Goal: Check status: Check status

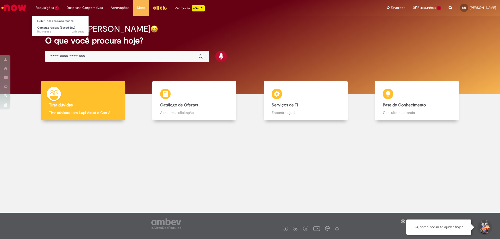
click at [52, 9] on li "Requisições 1 Exibir Todas as Solicitações Compras rápidas (Speed Buy) 24h atrá…" at bounding box center [47, 8] width 31 height 16
click at [53, 20] on link "Exibir Todas as Solicitações" at bounding box center [60, 21] width 57 height 6
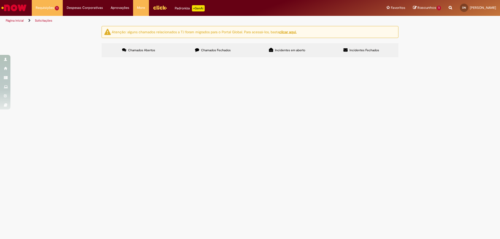
click at [214, 52] on span "Chamados Fechados" at bounding box center [216, 50] width 30 height 4
click at [0, 0] on span "Solicito acesso ao sistema, a partir desta data faço parte da equipe de gente e…" at bounding box center [0, 0] width 0 height 0
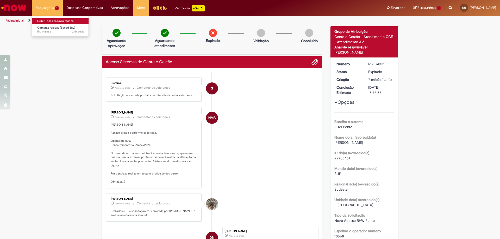
click at [50, 19] on link "Exibir Todas as Solicitações" at bounding box center [60, 21] width 57 height 6
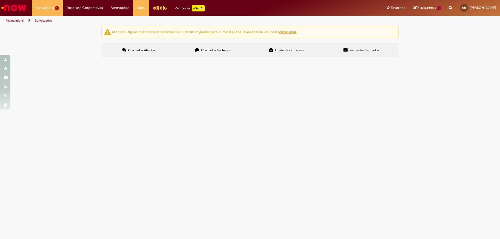
click at [220, 50] on span "Chamados Fechados" at bounding box center [216, 50] width 30 height 4
click at [0, 0] on link "2" at bounding box center [0, 0] width 0 height 0
click at [0, 0] on link "1" at bounding box center [0, 0] width 0 height 0
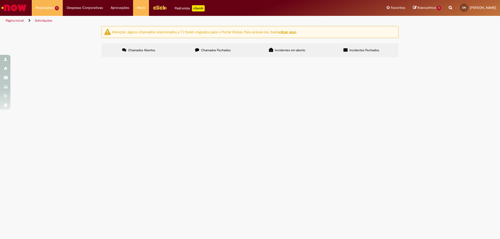
scroll to position [145, 0]
click at [0, 0] on span "Acesso Sistemas de Gente e Gestão" at bounding box center [0, 0] width 0 height 0
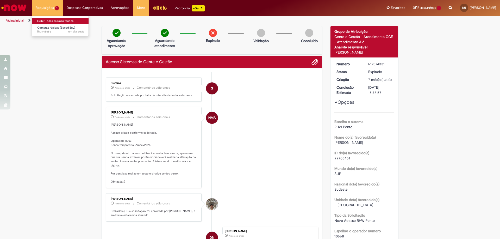
click at [51, 21] on link "Exibir Todas as Solicitações" at bounding box center [60, 21] width 57 height 6
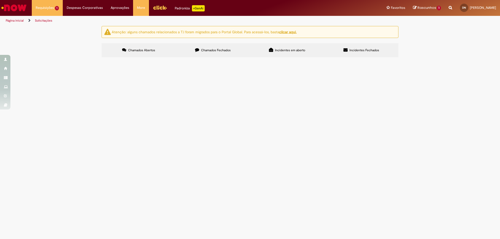
click at [208, 50] on span "Chamados Fechados" at bounding box center [216, 50] width 30 height 4
